Goal: Task Accomplishment & Management: Complete application form

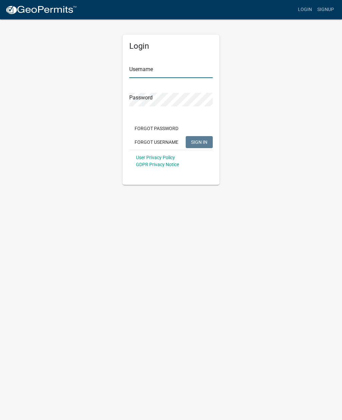
click at [177, 71] on input "Username" at bounding box center [170, 71] width 83 height 14
click at [198, 139] on span "SIGN IN" at bounding box center [199, 141] width 16 height 5
click at [201, 68] on input "jcorwin@jaspercountysc.gov" at bounding box center [170, 71] width 83 height 14
click at [185, 68] on input "jcorwin@jaspercountysc.gov" at bounding box center [170, 71] width 83 height 14
type input "[EMAIL_ADDRESS][DOMAIN_NAME]"
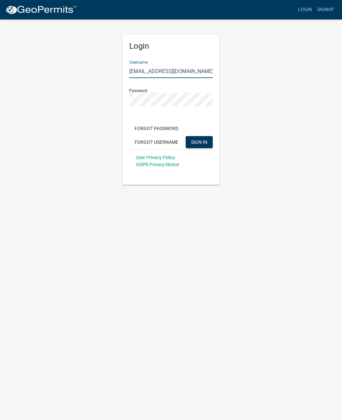
click at [202, 136] on button "SIGN IN" at bounding box center [199, 142] width 27 height 12
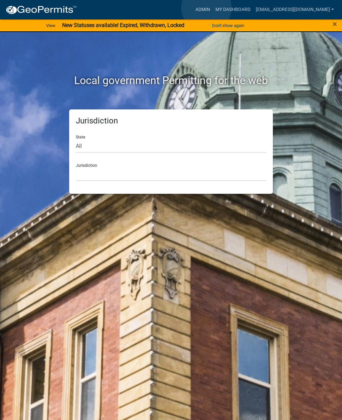
click at [207, 8] on link "Admin" at bounding box center [203, 9] width 20 height 13
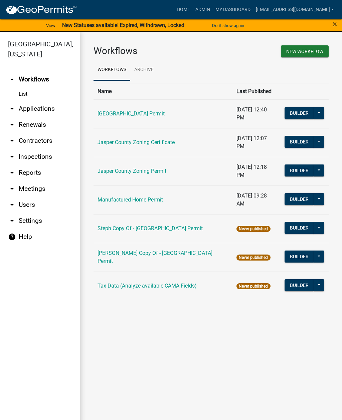
click at [44, 107] on link "arrow_drop_down Applications" at bounding box center [40, 109] width 80 height 16
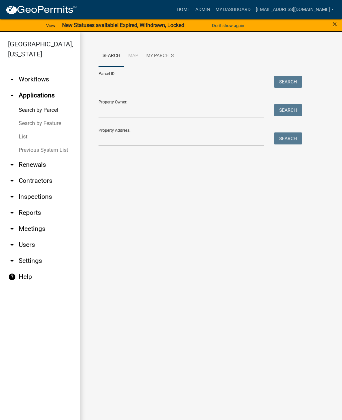
click at [25, 138] on link "List" at bounding box center [40, 136] width 80 height 13
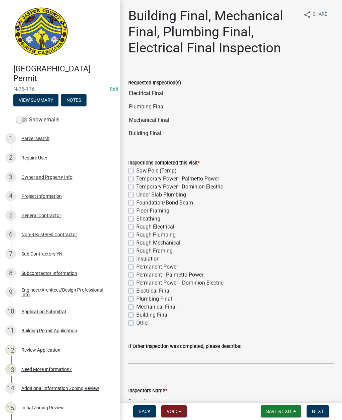
click at [136, 290] on label "Electrical Final" at bounding box center [153, 291] width 34 height 8
click at [136, 290] on input "Electrical Final" at bounding box center [138, 289] width 4 height 4
checkbox input "true"
checkbox input "false"
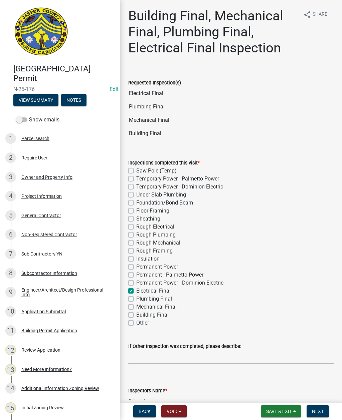
checkbox input "false"
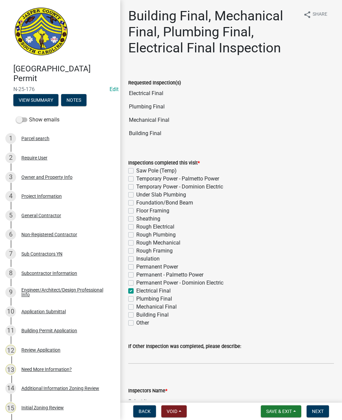
checkbox input "false"
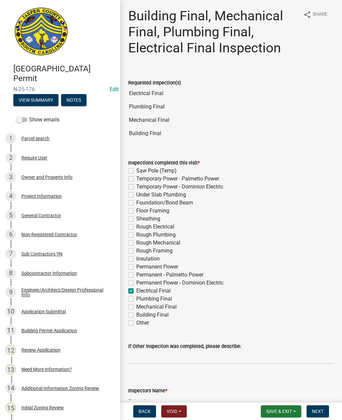
checkbox input "false"
checkbox input "true"
checkbox input "false"
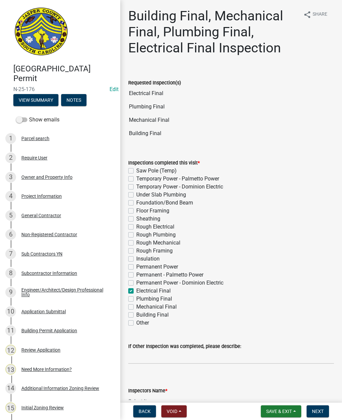
checkbox input "false"
click at [136, 299] on label "Plumbing Final" at bounding box center [154, 299] width 36 height 8
click at [136, 299] on input "Plumbing Final" at bounding box center [138, 297] width 4 height 4
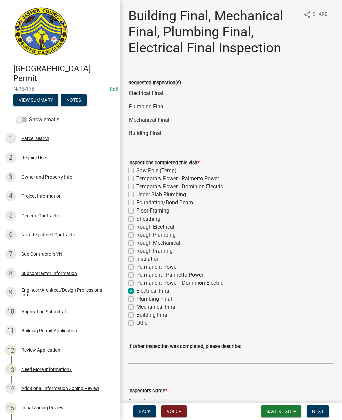
checkbox input "true"
checkbox input "false"
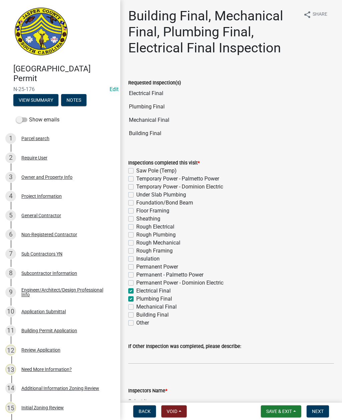
checkbox input "false"
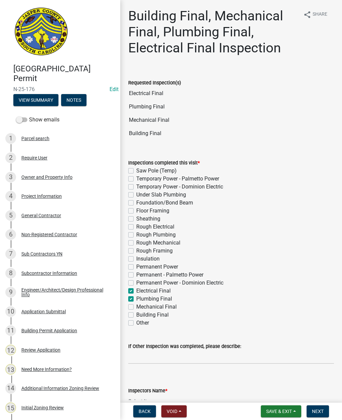
checkbox input "false"
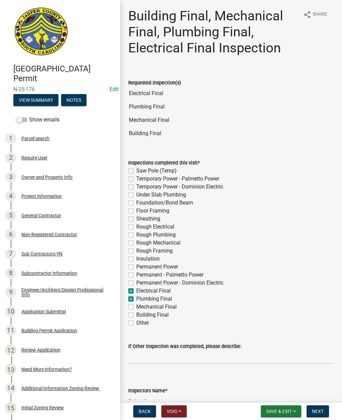
checkbox input "false"
checkbox input "true"
checkbox input "false"
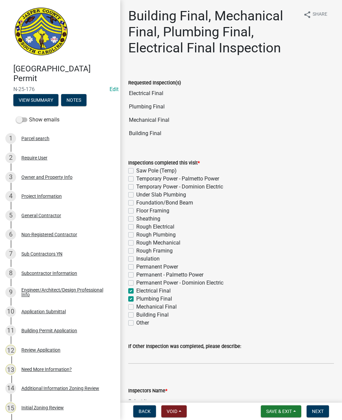
checkbox input "false"
click at [136, 309] on label "Mechanical Final" at bounding box center [156, 307] width 40 height 8
click at [136, 308] on input "Mechanical Final" at bounding box center [138, 305] width 4 height 4
checkbox input "true"
checkbox input "false"
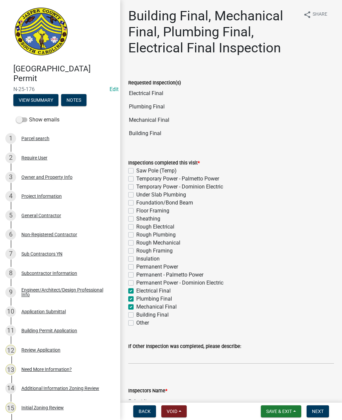
checkbox input "false"
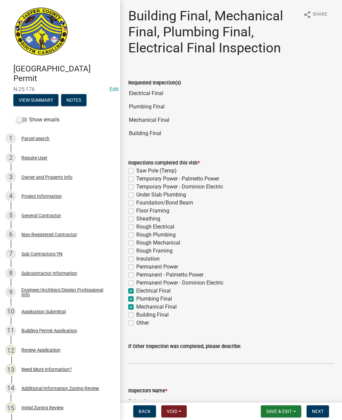
checkbox input "false"
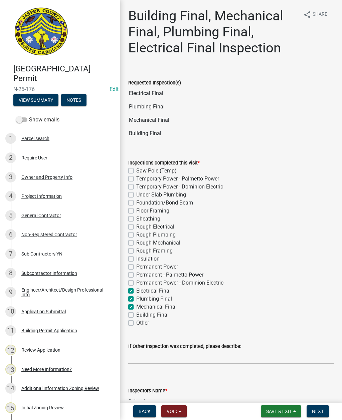
checkbox input "false"
checkbox input "true"
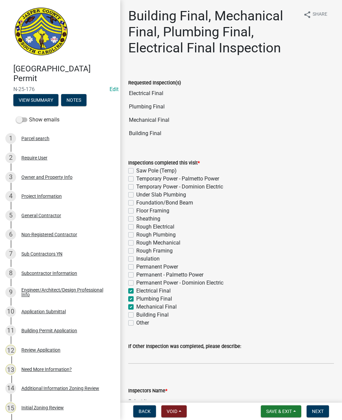
checkbox input "true"
checkbox input "false"
click at [136, 315] on label "Building Final" at bounding box center [152, 315] width 32 height 8
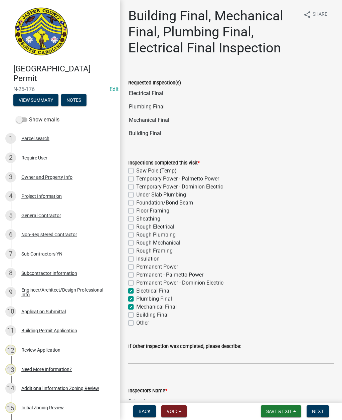
click at [136, 315] on input "Building Final" at bounding box center [138, 313] width 4 height 4
checkbox input "true"
checkbox input "false"
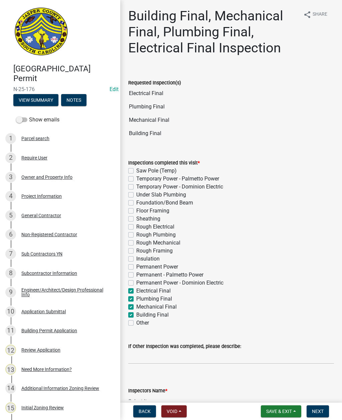
checkbox input "false"
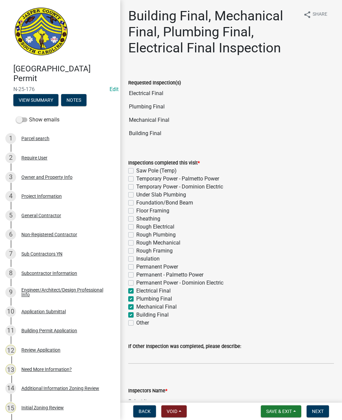
checkbox input "false"
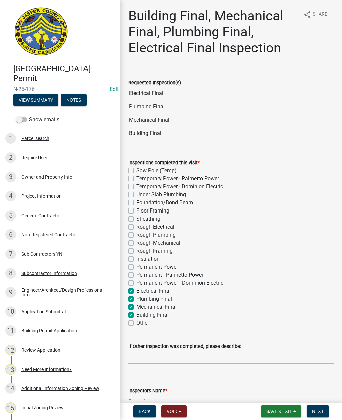
checkbox input "false"
checkbox input "true"
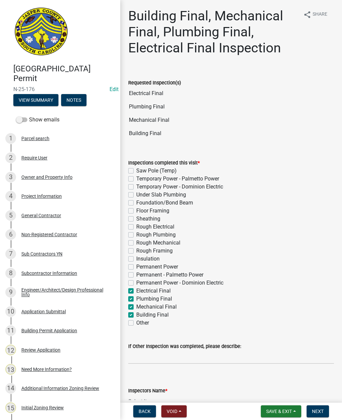
checkbox input "true"
checkbox input "false"
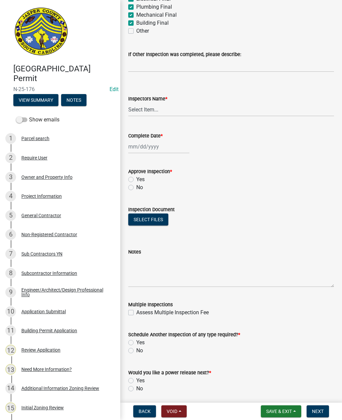
scroll to position [293, 0]
click at [151, 107] on select "Select Item... [EMAIL_ADDRESS][DOMAIN_NAME] ([PERSON_NAME] ) rcampbell ([PERSON…" at bounding box center [231, 110] width 206 height 14
select select "2d9ba1e5-2fdd-4b15-98d0-073dcbeb5880"
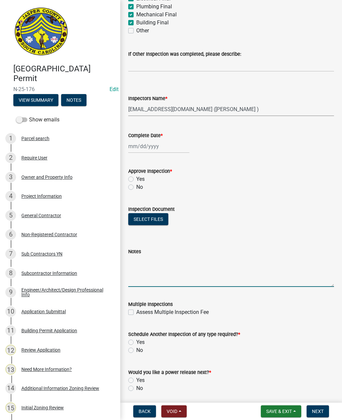
click at [181, 274] on textarea "Notes" at bounding box center [231, 271] width 206 height 31
click at [210, 267] on textarea "Master bath shower, not working Need arc fault protection on all 1520 amp 120 V…" at bounding box center [231, 271] width 206 height 31
click at [210, 266] on textarea "Master bath shower, not working Need arc fault protection on all 1520 amp 120 V…" at bounding box center [231, 271] width 206 height 31
click at [282, 267] on textarea "Master bath shower, not working Need arc fault protection on all 15and 20 amp 1…" at bounding box center [231, 271] width 206 height 31
click at [291, 261] on textarea "Master bath shower, not working Need arc fault protection on all 15and 20 amp 1…" at bounding box center [231, 271] width 206 height 31
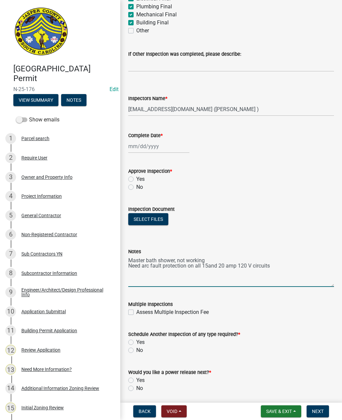
click at [281, 265] on textarea "Master bath shower, not working Need arc fault protection on all 15and 20 amp 1…" at bounding box center [231, 271] width 206 height 31
type textarea "Master bath shower, not working Need arc fault protection on all 15and 20 amp 1…"
click at [136, 188] on label "No" at bounding box center [139, 187] width 7 height 8
click at [136, 188] on input "No" at bounding box center [138, 185] width 4 height 4
radio input "true"
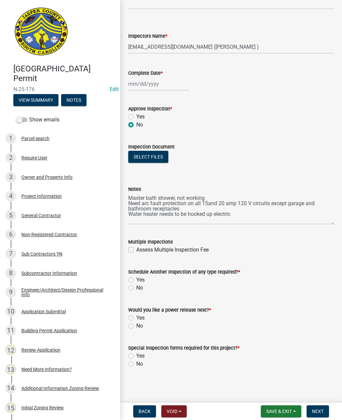
scroll to position [355, 0]
click at [136, 282] on label "Yes" at bounding box center [140, 280] width 8 height 8
click at [136, 280] on input "Yes" at bounding box center [138, 278] width 4 height 4
radio input "true"
click at [136, 328] on label "No" at bounding box center [139, 326] width 7 height 8
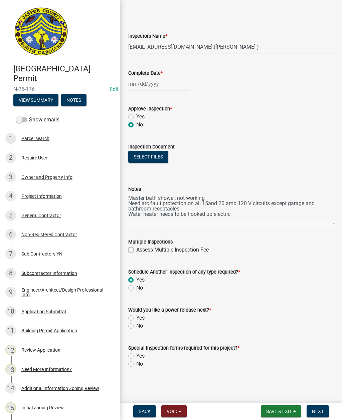
click at [136, 327] on input "No" at bounding box center [138, 324] width 4 height 4
radio input "true"
click at [136, 366] on label "No" at bounding box center [139, 364] width 7 height 8
click at [136, 365] on input "No" at bounding box center [138, 362] width 4 height 4
radio input "true"
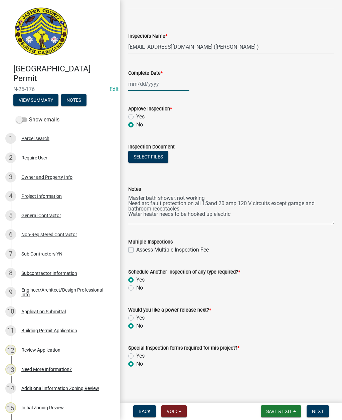
click at [151, 86] on div at bounding box center [158, 84] width 61 height 14
select select "8"
select select "2025"
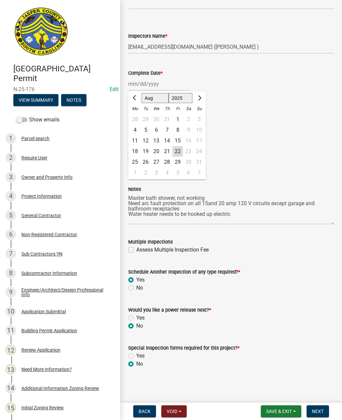
click at [175, 152] on div "22" at bounding box center [177, 151] width 11 height 11
type input "[DATE]"
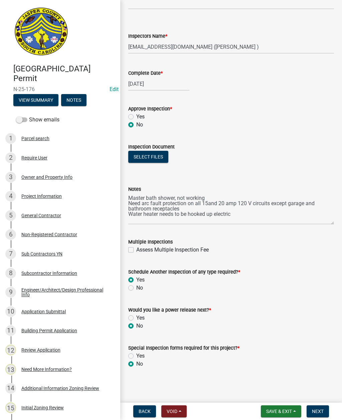
click at [321, 411] on span "Next" at bounding box center [318, 411] width 12 height 5
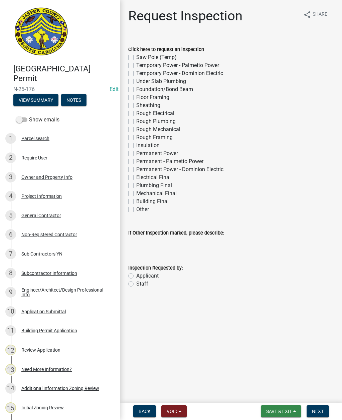
click at [284, 413] on span "Save & Exit" at bounding box center [279, 411] width 26 height 5
click at [276, 393] on button "Save & Exit" at bounding box center [274, 394] width 53 height 16
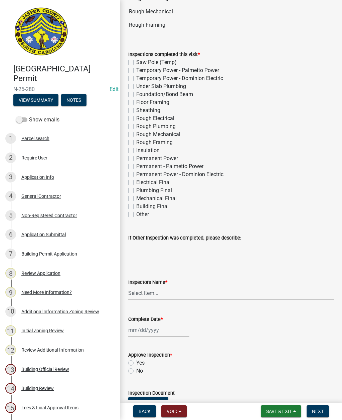
scroll to position [117, 0]
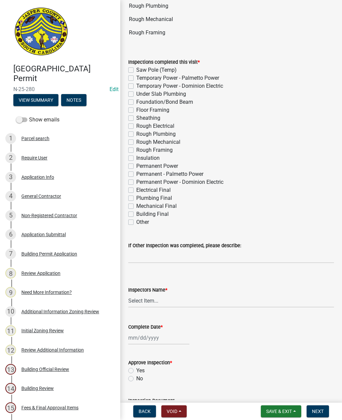
click at [136, 127] on label "Rough Electrical" at bounding box center [155, 126] width 38 height 8
click at [136, 127] on input "Rough Electrical" at bounding box center [138, 124] width 4 height 4
checkbox input "true"
checkbox input "false"
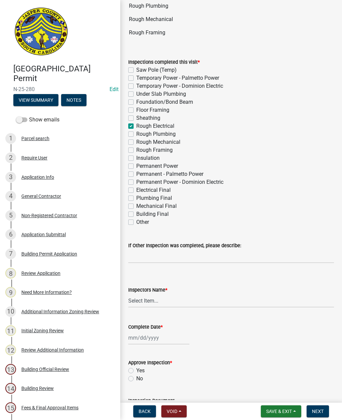
checkbox input "false"
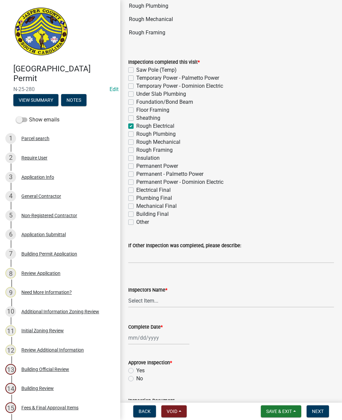
checkbox input "true"
checkbox input "false"
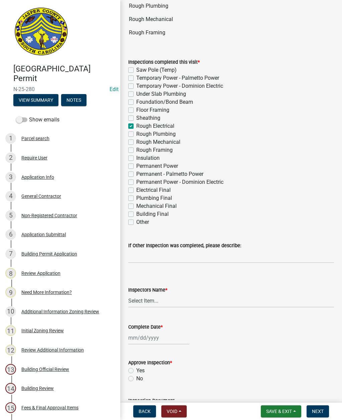
checkbox input "false"
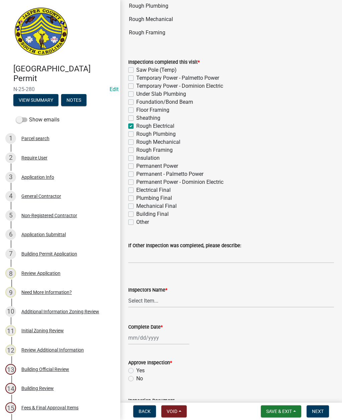
checkbox input "false"
click at [136, 134] on label "Rough Plumbing" at bounding box center [155, 134] width 39 height 8
click at [136, 134] on input "Rough Plumbing" at bounding box center [138, 132] width 4 height 4
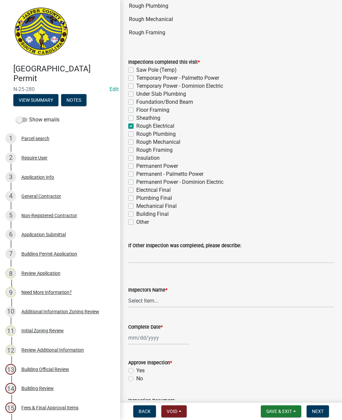
checkbox input "true"
checkbox input "false"
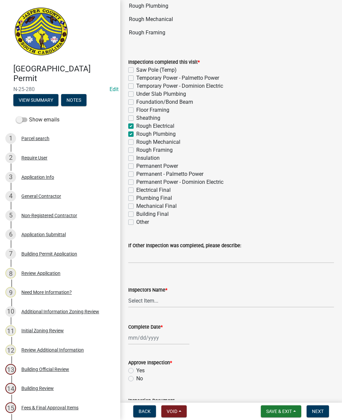
checkbox input "false"
checkbox input "true"
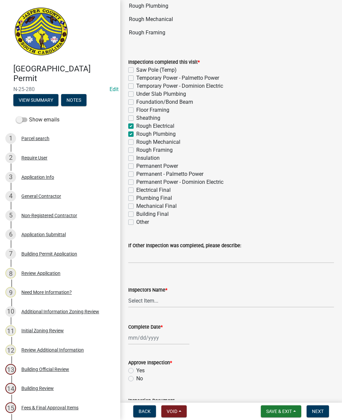
checkbox input "false"
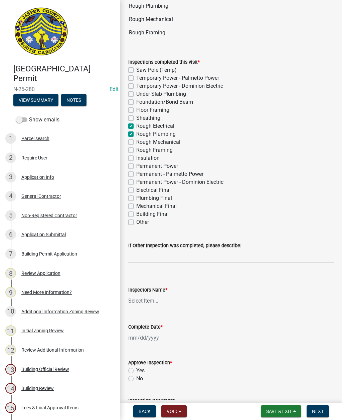
checkbox input "false"
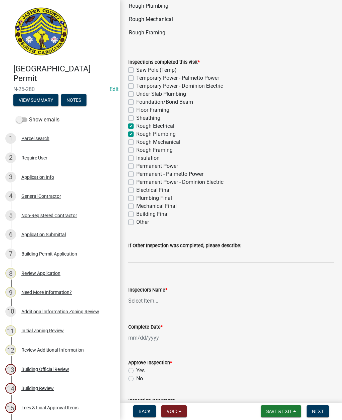
checkbox input "false"
click at [136, 142] on label "Rough Mechanical" at bounding box center [158, 142] width 44 height 8
click at [136, 142] on input "Rough Mechanical" at bounding box center [138, 140] width 4 height 4
checkbox input "true"
checkbox input "false"
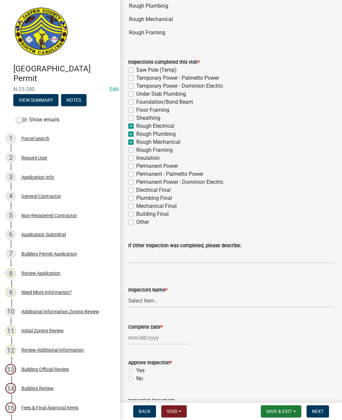
checkbox input "false"
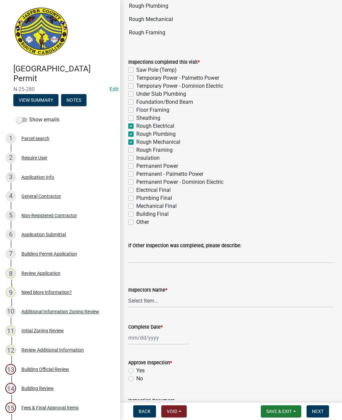
checkbox input "false"
checkbox input "true"
checkbox input "false"
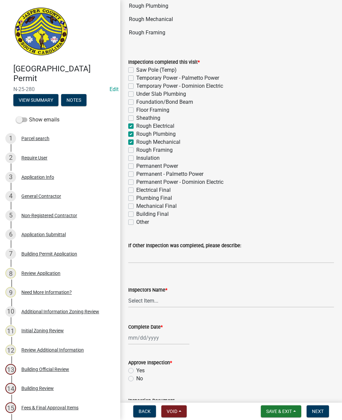
checkbox input "false"
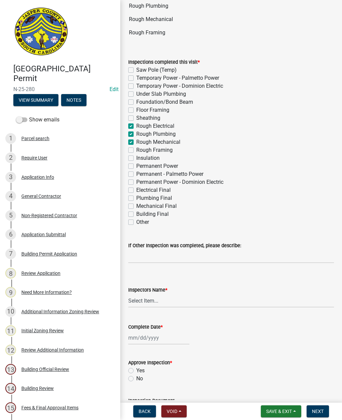
checkbox input "false"
click at [136, 151] on label "Rough Framing" at bounding box center [154, 150] width 36 height 8
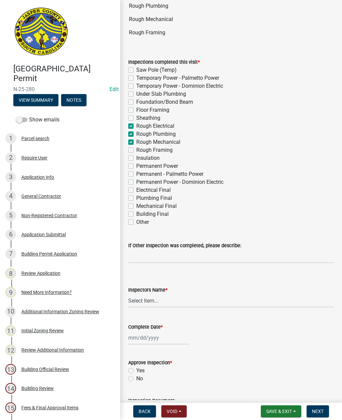
click at [136, 151] on input "Rough Framing" at bounding box center [138, 148] width 4 height 4
checkbox input "true"
checkbox input "false"
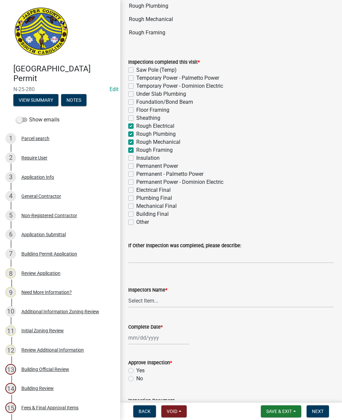
checkbox input "false"
checkbox input "true"
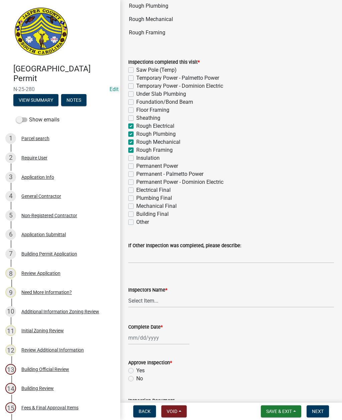
checkbox input "true"
checkbox input "false"
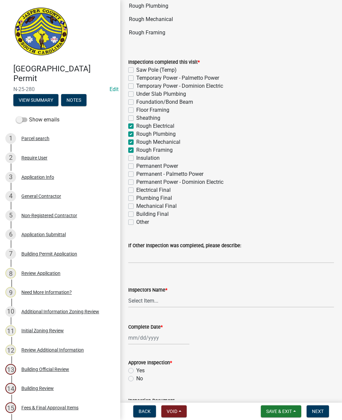
checkbox input "false"
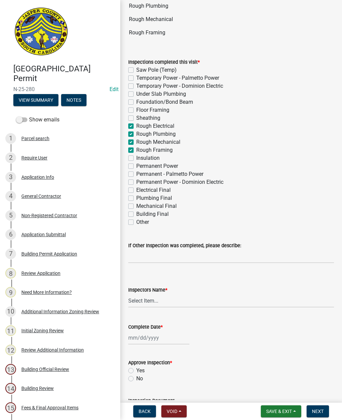
checkbox input "false"
click at [181, 298] on select "Select Item... [EMAIL_ADDRESS][DOMAIN_NAME] ([PERSON_NAME] ) rcampbell ([PERSON…" at bounding box center [231, 301] width 206 height 14
select select "2d9ba1e5-2fdd-4b15-98d0-073dcbeb5880"
click at [152, 341] on div at bounding box center [158, 338] width 61 height 14
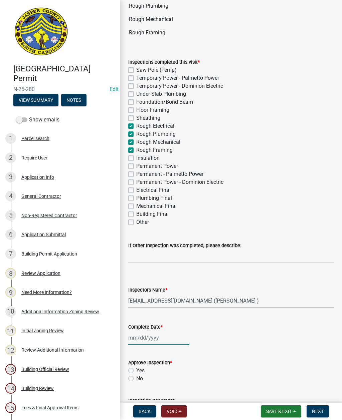
select select "8"
select select "2025"
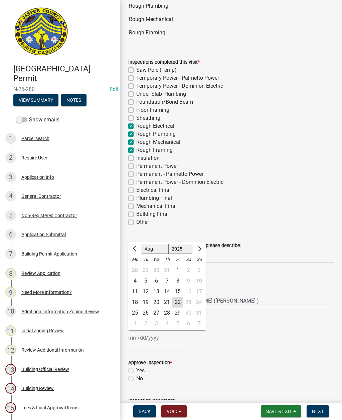
click at [174, 302] on div "22" at bounding box center [177, 302] width 11 height 11
type input "[DATE]"
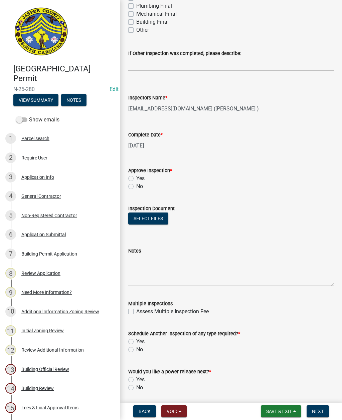
scroll to position [311, 0]
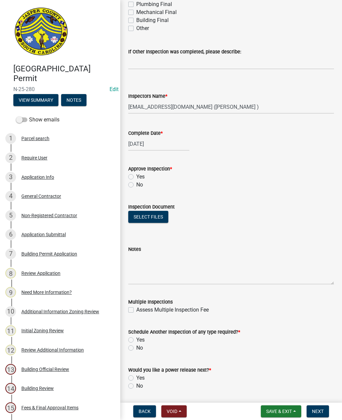
click at [136, 178] on label "Yes" at bounding box center [140, 177] width 8 height 8
click at [136, 177] on input "Yes" at bounding box center [138, 175] width 4 height 4
radio input "true"
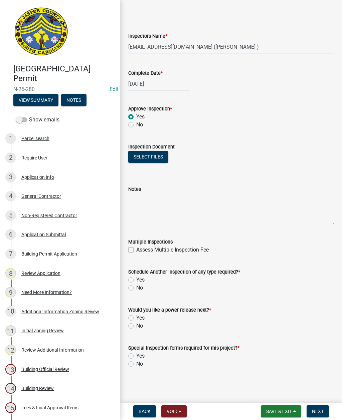
scroll to position [371, 0]
click at [136, 282] on label "Yes" at bounding box center [140, 280] width 8 height 8
click at [136, 280] on input "Yes" at bounding box center [138, 278] width 4 height 4
radio input "true"
click at [136, 326] on label "No" at bounding box center [139, 326] width 7 height 8
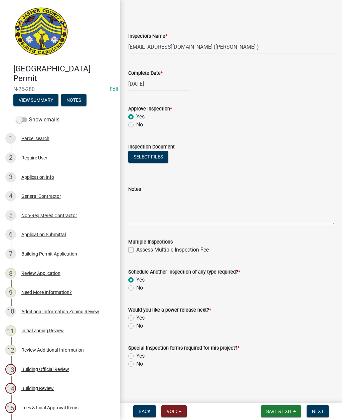
click at [136, 326] on input "No" at bounding box center [138, 324] width 4 height 4
radio input "true"
click at [136, 364] on label "No" at bounding box center [139, 364] width 7 height 8
click at [136, 364] on input "No" at bounding box center [138, 362] width 4 height 4
radio input "true"
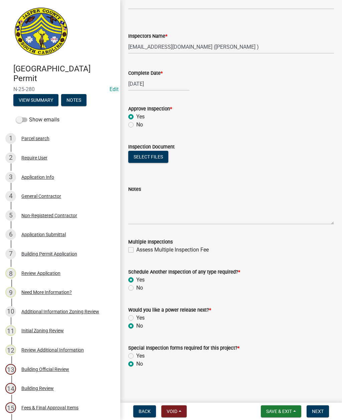
click at [322, 406] on button "Next" at bounding box center [318, 412] width 22 height 12
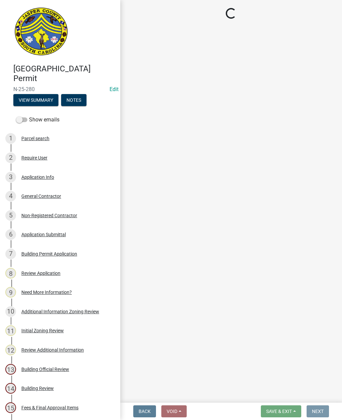
scroll to position [0, 0]
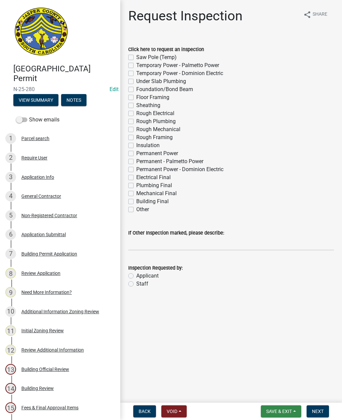
click at [283, 413] on span "Save & Exit" at bounding box center [279, 411] width 26 height 5
click at [272, 397] on button "Save & Exit" at bounding box center [274, 394] width 53 height 16
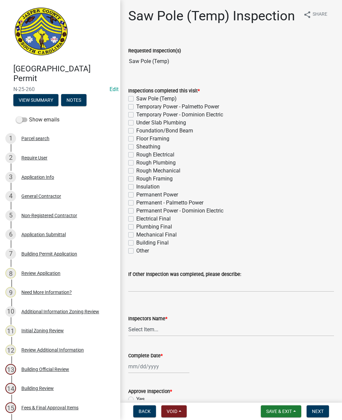
click at [136, 97] on label "Saw Pole (Temp)" at bounding box center [156, 99] width 40 height 8
click at [136, 97] on input "Saw Pole (Temp)" at bounding box center [138, 97] width 4 height 4
checkbox input "true"
checkbox input "false"
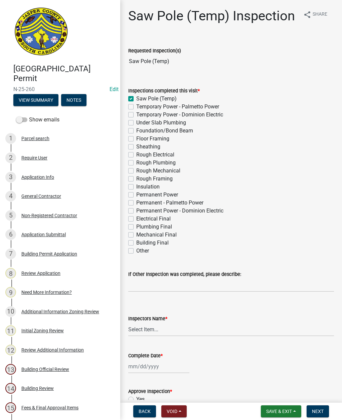
checkbox input "false"
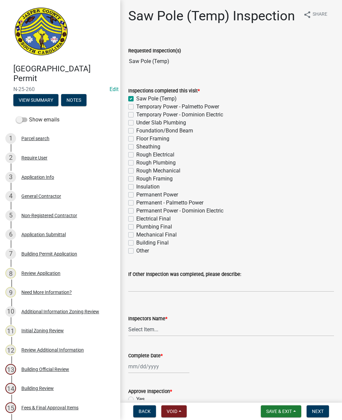
checkbox input "false"
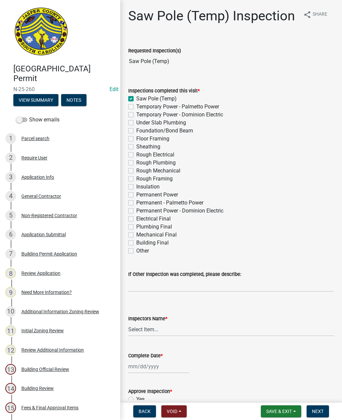
checkbox input "false"
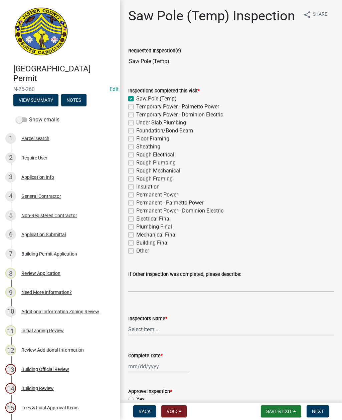
checkbox input "false"
click at [160, 333] on select "Select Item... [EMAIL_ADDRESS][DOMAIN_NAME] ([PERSON_NAME] ) rcampbell ([PERSON…" at bounding box center [231, 330] width 206 height 14
select select "2d9ba1e5-2fdd-4b15-98d0-073dcbeb5880"
click at [154, 369] on div at bounding box center [158, 367] width 61 height 14
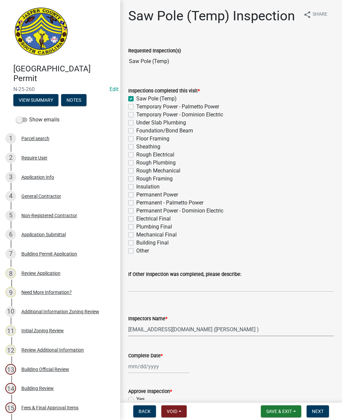
select select "8"
select select "2025"
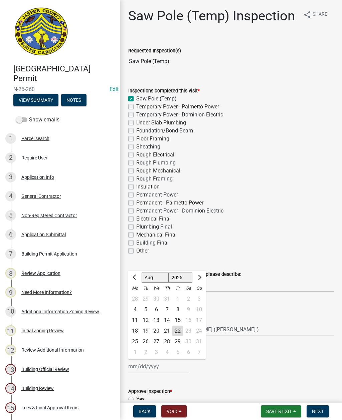
click at [176, 332] on div "22" at bounding box center [177, 331] width 11 height 11
type input "[DATE]"
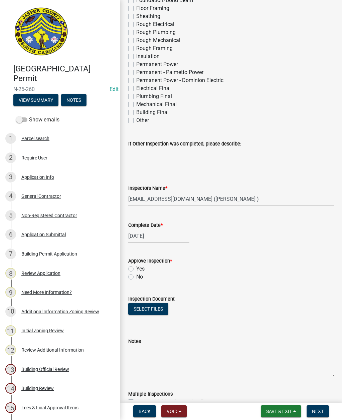
scroll to position [147, 0]
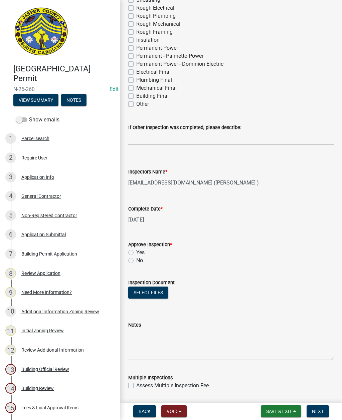
click at [136, 253] on label "Yes" at bounding box center [140, 253] width 8 height 8
click at [136, 253] on input "Yes" at bounding box center [138, 251] width 4 height 4
radio input "true"
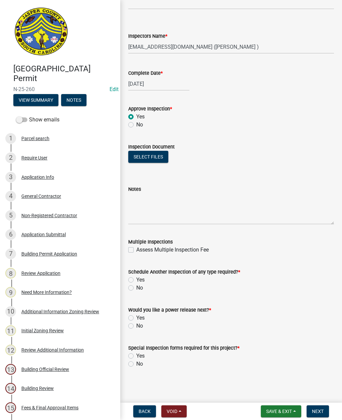
scroll to position [283, 0]
click at [136, 279] on label "Yes" at bounding box center [140, 280] width 8 height 8
click at [136, 279] on input "Yes" at bounding box center [138, 278] width 4 height 4
radio input "true"
click at [136, 317] on label "Yes" at bounding box center [140, 318] width 8 height 8
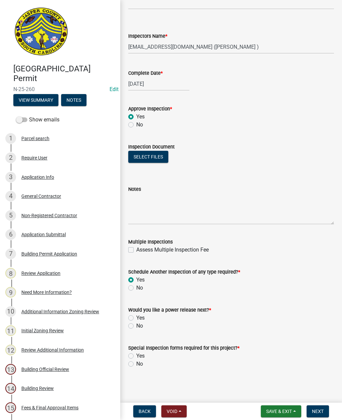
click at [136, 317] on input "Yes" at bounding box center [138, 316] width 4 height 4
radio input "true"
click at [136, 362] on label "No" at bounding box center [139, 364] width 7 height 8
click at [136, 362] on input "No" at bounding box center [138, 362] width 4 height 4
radio input "true"
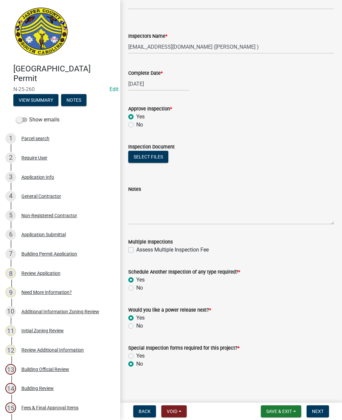
click at [319, 409] on span "Next" at bounding box center [318, 411] width 12 height 5
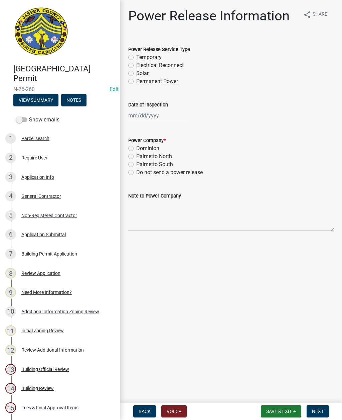
click at [136, 55] on label "Temporary" at bounding box center [148, 57] width 25 height 8
click at [136, 55] on input "Temporary" at bounding box center [138, 55] width 4 height 4
radio input "true"
click at [150, 114] on div at bounding box center [158, 116] width 61 height 14
select select "8"
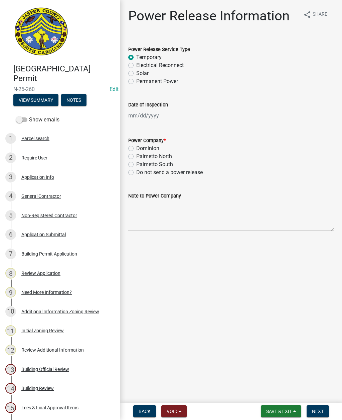
select select "2025"
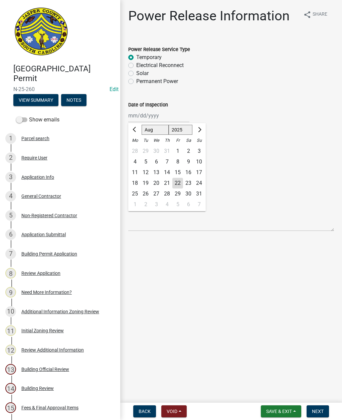
click at [177, 184] on div "22" at bounding box center [177, 183] width 11 height 11
type input "[DATE]"
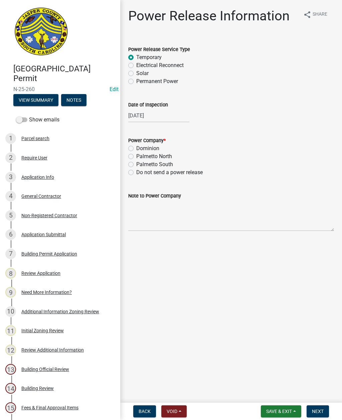
click at [136, 147] on label "Dominion" at bounding box center [147, 149] width 23 height 8
click at [136, 147] on input "Dominion" at bounding box center [138, 147] width 4 height 4
radio input "true"
click at [149, 222] on textarea "Note to Power Company" at bounding box center [231, 215] width 206 height 31
type textarea "Tsaw pole"
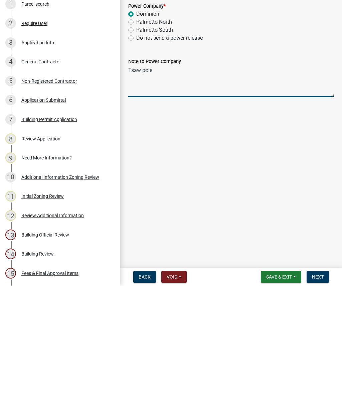
click at [318, 409] on span "Next" at bounding box center [318, 411] width 12 height 5
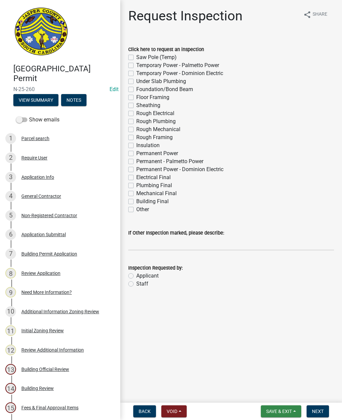
click at [285, 409] on span "Save & Exit" at bounding box center [279, 411] width 26 height 5
click at [282, 393] on button "Save & Exit" at bounding box center [274, 394] width 53 height 16
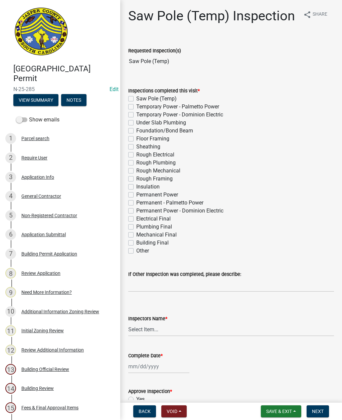
click at [136, 98] on label "Saw Pole (Temp)" at bounding box center [156, 99] width 40 height 8
click at [136, 98] on input "Saw Pole (Temp)" at bounding box center [138, 97] width 4 height 4
checkbox input "true"
checkbox input "false"
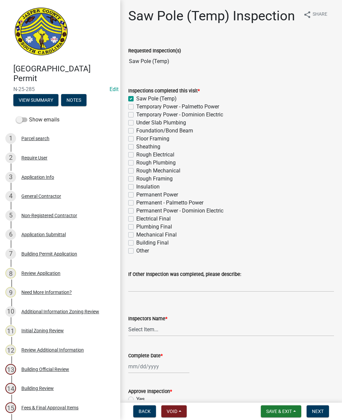
checkbox input "false"
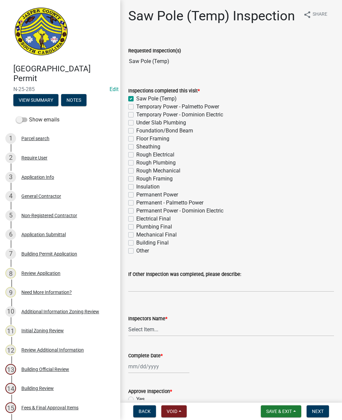
checkbox input "false"
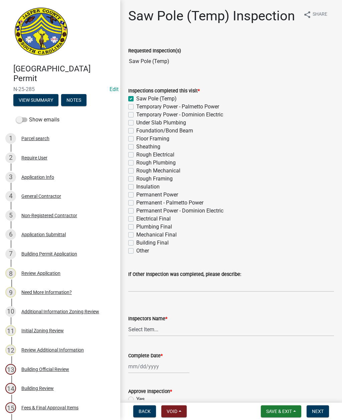
checkbox input "false"
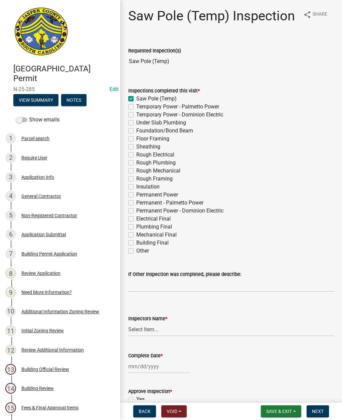
checkbox input "false"
click at [165, 331] on select "Select Item... [EMAIL_ADDRESS][DOMAIN_NAME] ([PERSON_NAME] ) rcampbell ([PERSON…" at bounding box center [231, 330] width 206 height 14
select select "2d9ba1e5-2fdd-4b15-98d0-073dcbeb5880"
click at [150, 368] on div at bounding box center [158, 367] width 61 height 14
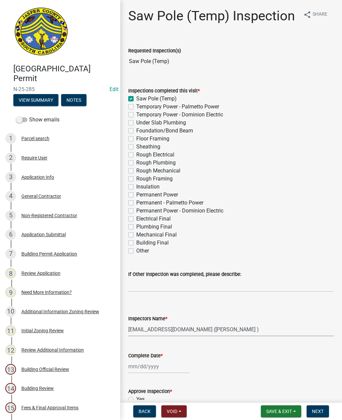
select select "8"
select select "2025"
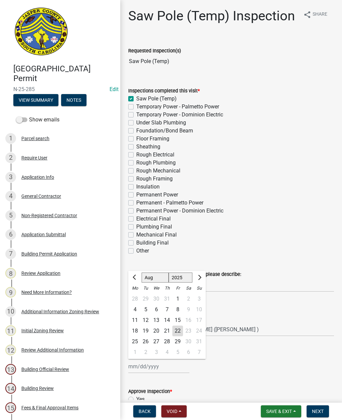
click at [173, 332] on div "22" at bounding box center [177, 331] width 11 height 11
type input "[DATE]"
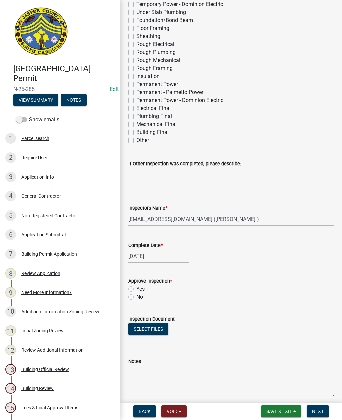
scroll to position [116, 0]
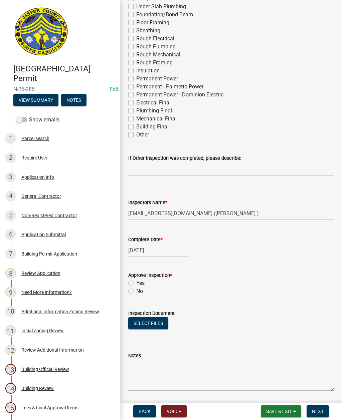
click at [136, 286] on label "Yes" at bounding box center [140, 283] width 8 height 8
click at [136, 284] on input "Yes" at bounding box center [138, 281] width 4 height 4
radio input "true"
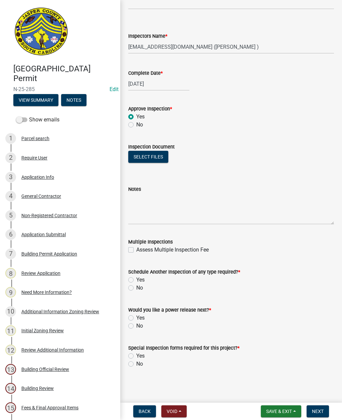
scroll to position [283, 0]
click at [127, 281] on div "Schedule Another Inspection of any type required? * Yes No" at bounding box center [231, 276] width 216 height 32
click at [136, 282] on label "Yes" at bounding box center [140, 280] width 8 height 8
click at [136, 280] on input "Yes" at bounding box center [138, 278] width 4 height 4
radio input "true"
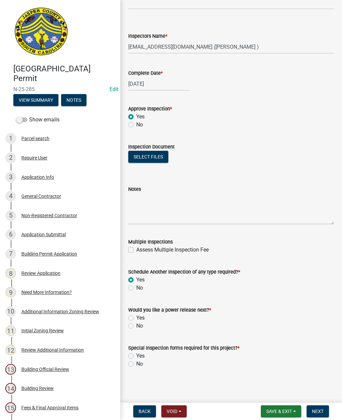
click at [127, 320] on div "Would you like a power release next? * Yes No" at bounding box center [231, 314] width 216 height 32
click at [136, 319] on label "Yes" at bounding box center [140, 318] width 8 height 8
click at [136, 319] on input "Yes" at bounding box center [138, 316] width 4 height 4
radio input "true"
click at [136, 364] on label "No" at bounding box center [139, 364] width 7 height 8
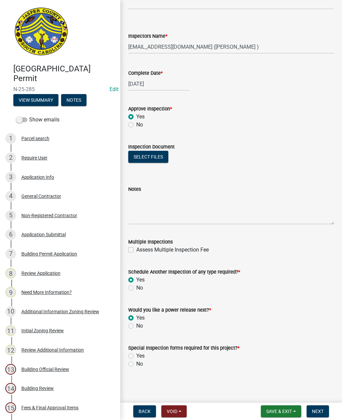
click at [136, 364] on input "No" at bounding box center [138, 362] width 4 height 4
radio input "true"
click at [320, 411] on span "Next" at bounding box center [318, 411] width 12 height 5
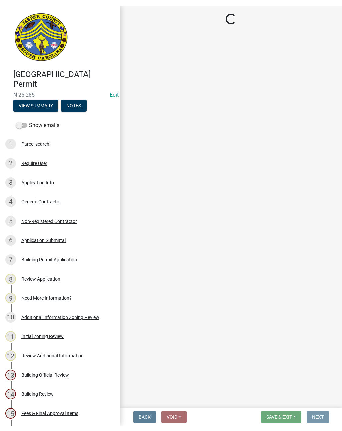
scroll to position [0, 0]
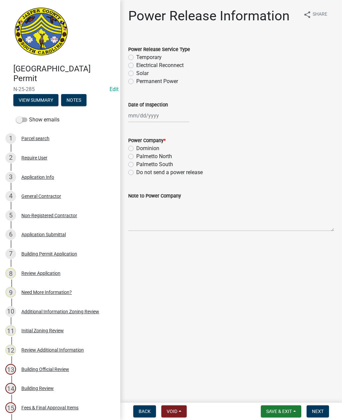
click at [136, 58] on label "Temporary" at bounding box center [148, 57] width 25 height 8
click at [136, 58] on input "Temporary" at bounding box center [138, 55] width 4 height 4
radio input "true"
click at [156, 116] on div at bounding box center [158, 116] width 61 height 14
select select "8"
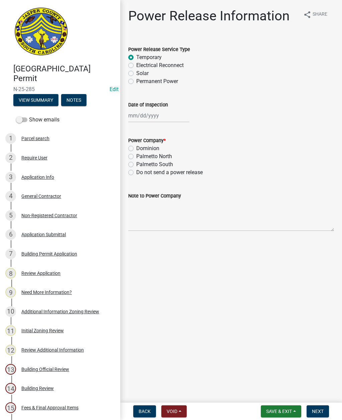
select select "2025"
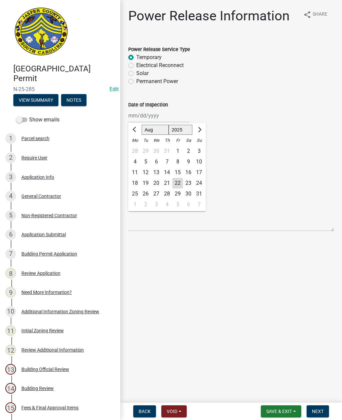
click at [180, 184] on div "22" at bounding box center [177, 183] width 11 height 11
type input "[DATE]"
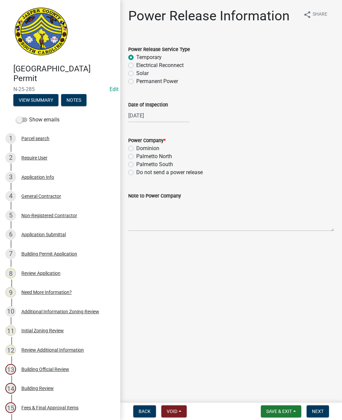
click at [136, 150] on label "Dominion" at bounding box center [147, 149] width 23 height 8
click at [136, 149] on input "Dominion" at bounding box center [138, 147] width 4 height 4
radio input "true"
click at [208, 217] on textarea "Note to Power Company" at bounding box center [231, 215] width 206 height 31
type textarea "Tsaw pole"
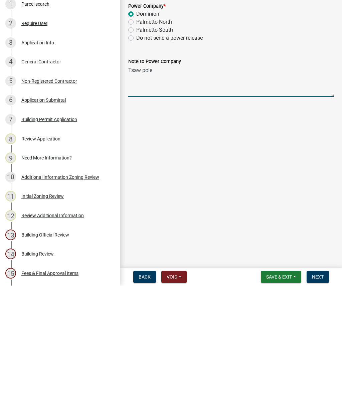
click at [319, 409] on span "Next" at bounding box center [318, 411] width 12 height 5
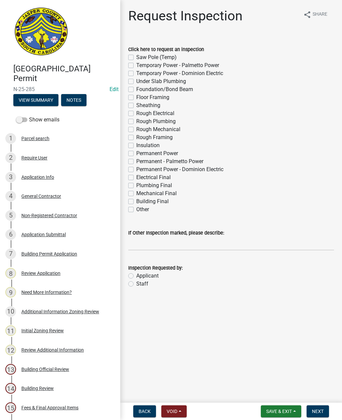
click at [286, 408] on button "Save & Exit" at bounding box center [281, 412] width 40 height 12
click at [272, 394] on button "Save & Exit" at bounding box center [274, 394] width 53 height 16
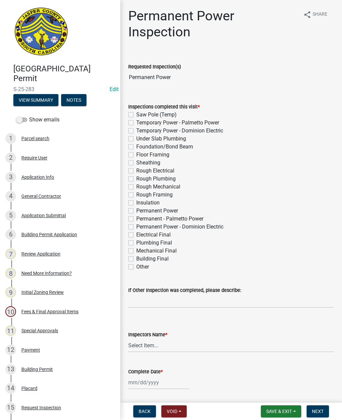
click at [136, 211] on label "Permanent Power" at bounding box center [157, 211] width 42 height 8
click at [136, 211] on input "Permanent Power" at bounding box center [138, 209] width 4 height 4
checkbox input "true"
checkbox input "false"
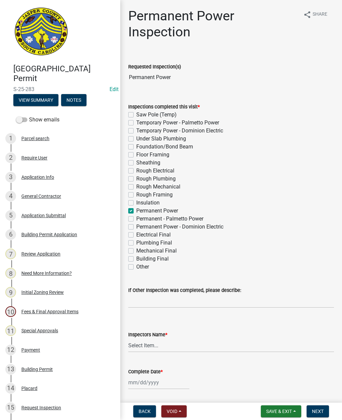
checkbox input "false"
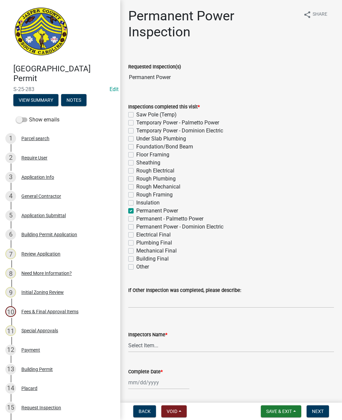
checkbox input "false"
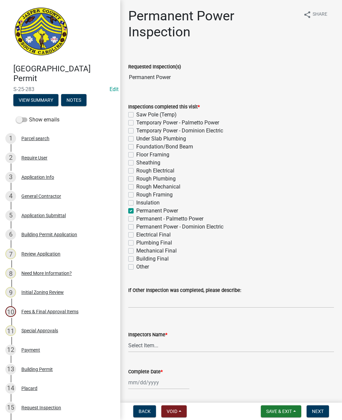
checkbox input "true"
checkbox input "false"
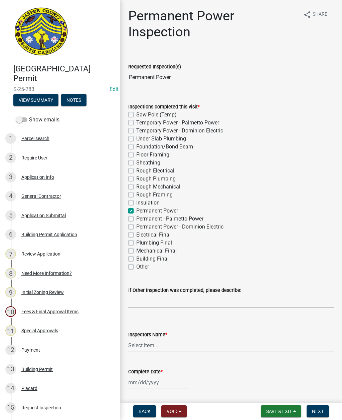
checkbox input "false"
click at [179, 341] on select "Select Item... [EMAIL_ADDRESS][DOMAIN_NAME] ([PERSON_NAME] ) rcampbell ([PERSON…" at bounding box center [231, 346] width 206 height 14
select select "2d9ba1e5-2fdd-4b15-98d0-073dcbeb5880"
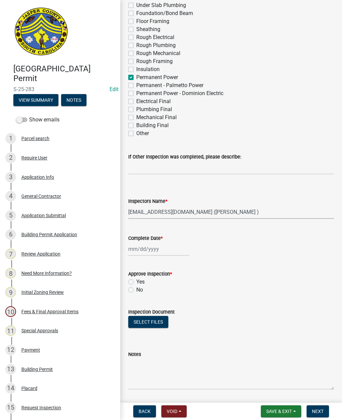
scroll to position [134, 0]
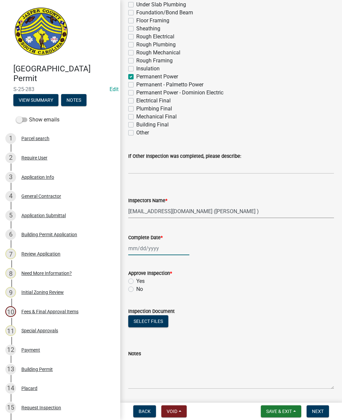
click at [157, 253] on div at bounding box center [158, 249] width 61 height 14
select select "8"
select select "2025"
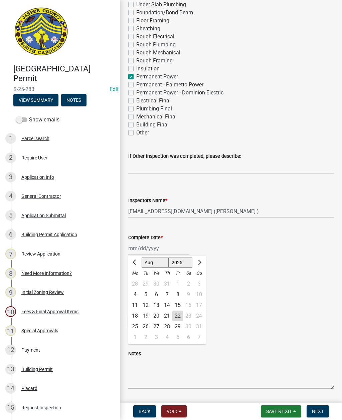
click at [180, 315] on div "22" at bounding box center [177, 316] width 11 height 11
type input "[DATE]"
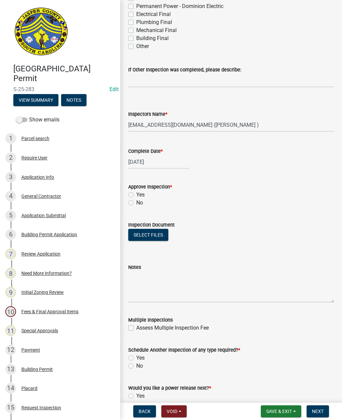
scroll to position [223, 0]
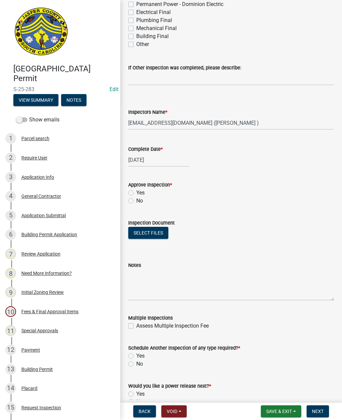
click at [136, 195] on label "Yes" at bounding box center [140, 193] width 8 height 8
click at [136, 193] on input "Yes" at bounding box center [138, 191] width 4 height 4
radio input "true"
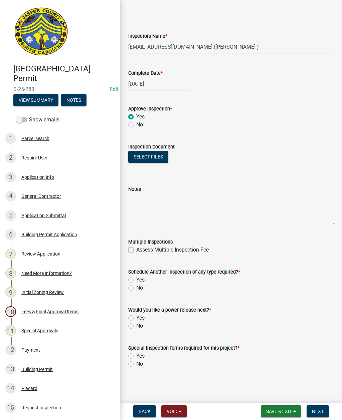
scroll to position [299, 0]
click at [136, 291] on label "No" at bounding box center [139, 288] width 7 height 8
click at [136, 289] on input "No" at bounding box center [138, 286] width 4 height 4
radio input "true"
click at [136, 319] on label "Yes" at bounding box center [140, 318] width 8 height 8
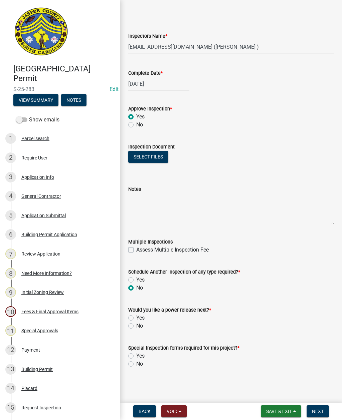
click at [136, 319] on input "Yes" at bounding box center [138, 316] width 4 height 4
radio input "true"
click at [136, 366] on label "No" at bounding box center [139, 364] width 7 height 8
click at [136, 365] on input "No" at bounding box center [138, 362] width 4 height 4
radio input "true"
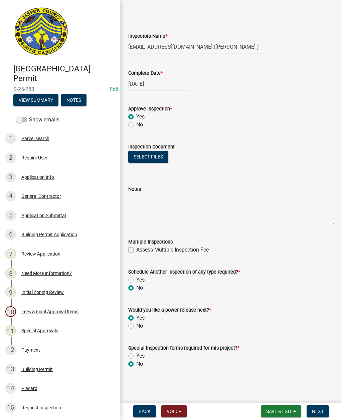
click at [319, 408] on button "Next" at bounding box center [318, 412] width 22 height 12
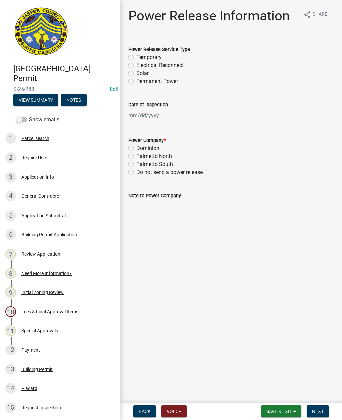
click at [136, 66] on label "Electrical Reconnect" at bounding box center [159, 65] width 47 height 8
click at [136, 66] on input "Electrical Reconnect" at bounding box center [138, 63] width 4 height 4
radio input "true"
click at [157, 116] on div at bounding box center [158, 116] width 61 height 14
select select "8"
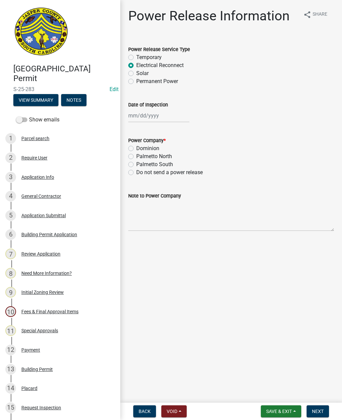
select select "2025"
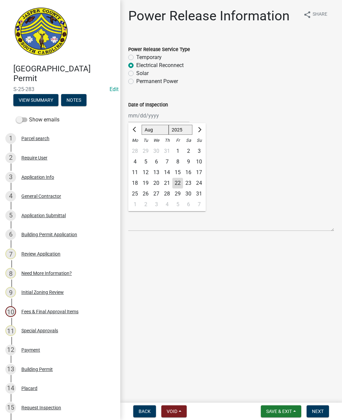
click at [177, 184] on div "22" at bounding box center [177, 183] width 11 height 11
type input "[DATE]"
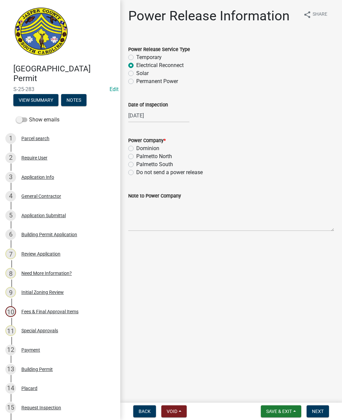
click at [136, 147] on label "Dominion" at bounding box center [147, 149] width 23 height 8
click at [136, 147] on input "Dominion" at bounding box center [138, 147] width 4 height 4
radio input "true"
click at [193, 217] on textarea "Note to Power Company" at bounding box center [231, 215] width 206 height 31
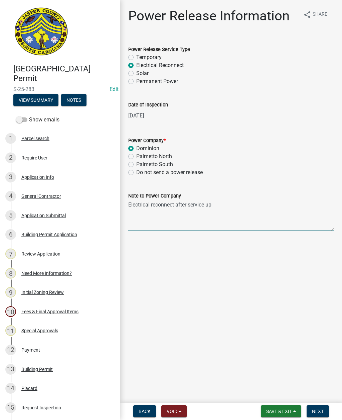
type textarea "Electrical reconnect after service upgrade"
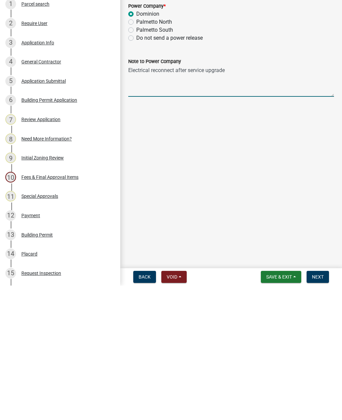
click at [322, 409] on span "Next" at bounding box center [318, 411] width 12 height 5
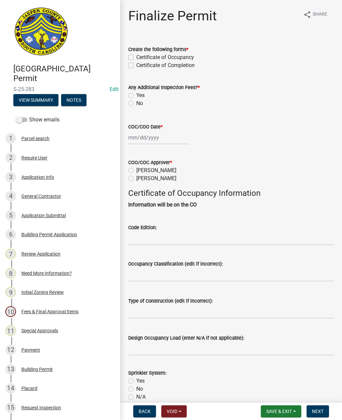
click at [130, 69] on wm-data-entity-input "Create the following forms * Certificate of Occupancy Certificate of Completion" at bounding box center [231, 56] width 206 height 38
click at [136, 68] on label "Certificate of Completion" at bounding box center [165, 65] width 58 height 8
click at [136, 66] on input "Certificate of Completion" at bounding box center [138, 63] width 4 height 4
checkbox input "true"
checkbox input "false"
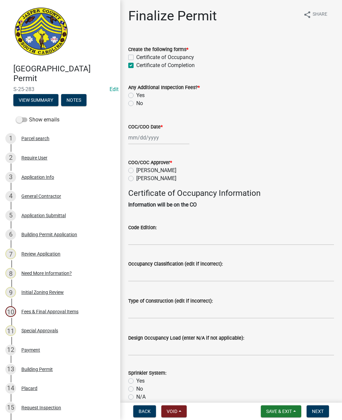
checkbox input "true"
click at [136, 105] on label "No" at bounding box center [139, 104] width 7 height 8
click at [136, 104] on input "No" at bounding box center [138, 102] width 4 height 4
radio input "true"
click at [153, 140] on div at bounding box center [158, 138] width 61 height 14
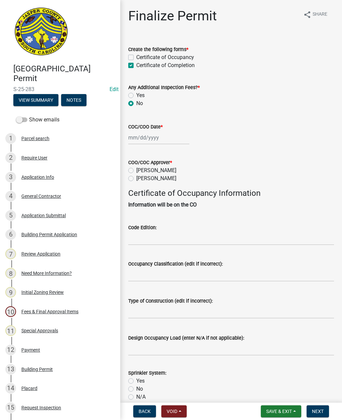
select select "8"
select select "2025"
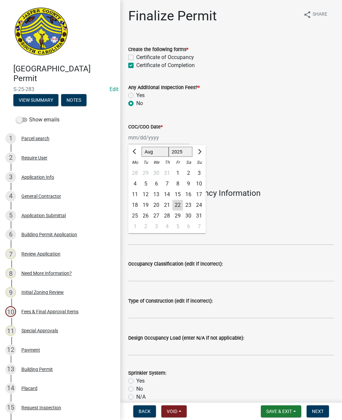
click at [178, 206] on div "22" at bounding box center [177, 205] width 11 height 11
type input "[DATE]"
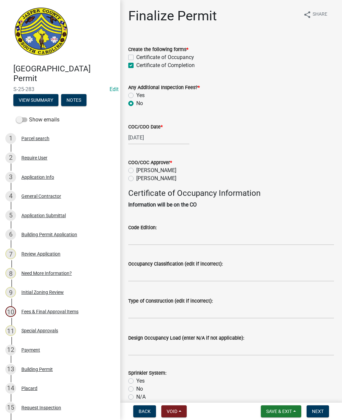
click at [136, 171] on label "[PERSON_NAME]" at bounding box center [156, 171] width 40 height 8
click at [136, 171] on input "[PERSON_NAME]" at bounding box center [138, 169] width 4 height 4
radio input "true"
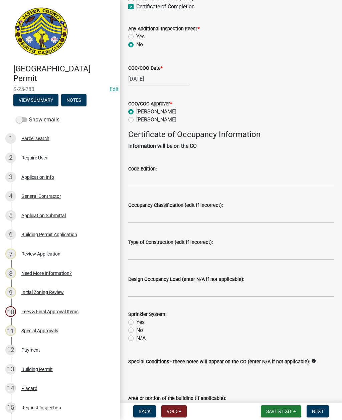
scroll to position [58, 0]
click at [214, 181] on input "Code Edition:" at bounding box center [231, 180] width 206 height 14
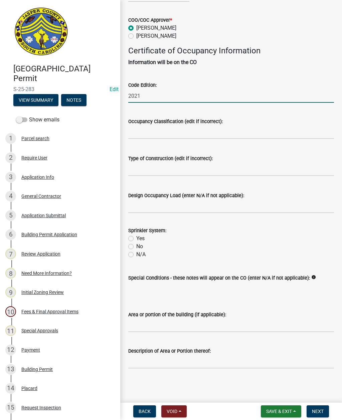
scroll to position [150, 0]
type input "2021"
click at [195, 126] on input "Occupancy Classification (edit if incorrect):" at bounding box center [231, 133] width 206 height 14
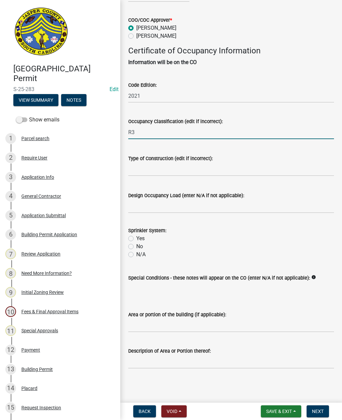
type input "R3"
click at [184, 163] on input "Type of Construction (edit if incorrect):" at bounding box center [231, 170] width 206 height 14
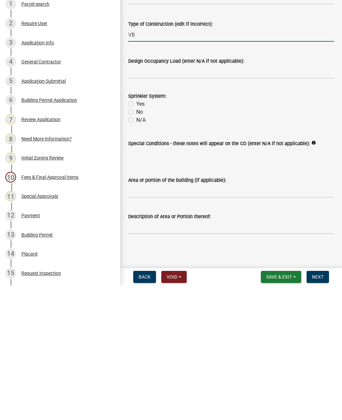
type input "VB"
click at [194, 200] on input "Design Occupancy Load (enter N/A if not applicable):" at bounding box center [231, 207] width 206 height 14
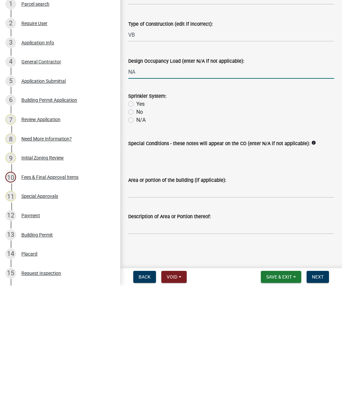
type input "NA"
click at [137, 251] on label "N/A" at bounding box center [140, 255] width 9 height 8
click at [137, 251] on input "N/A" at bounding box center [138, 253] width 4 height 4
radio input "true"
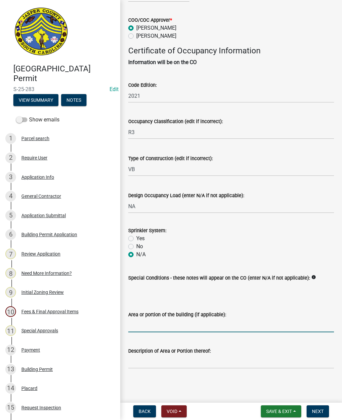
click at [181, 325] on input "Area or portion of the building (if applicable):" at bounding box center [231, 326] width 206 height 14
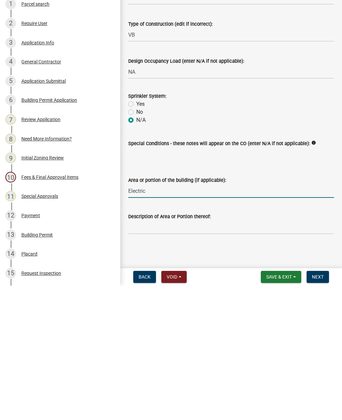
type input "Electrical service"
click at [321, 409] on span "Next" at bounding box center [318, 411] width 12 height 5
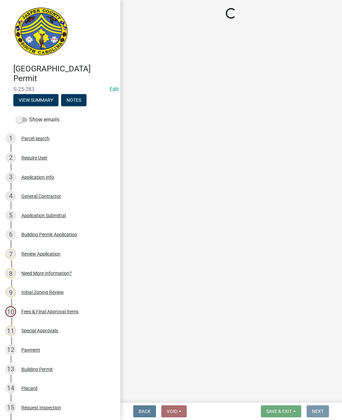
scroll to position [0, 0]
